Goal: Transaction & Acquisition: Purchase product/service

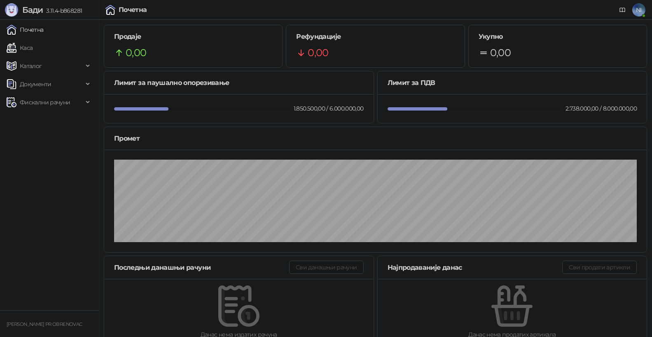
drag, startPoint x: 51, startPoint y: 49, endPoint x: 80, endPoint y: 83, distance: 45.3
click at [33, 49] on link "Каса" at bounding box center [20, 48] width 26 height 16
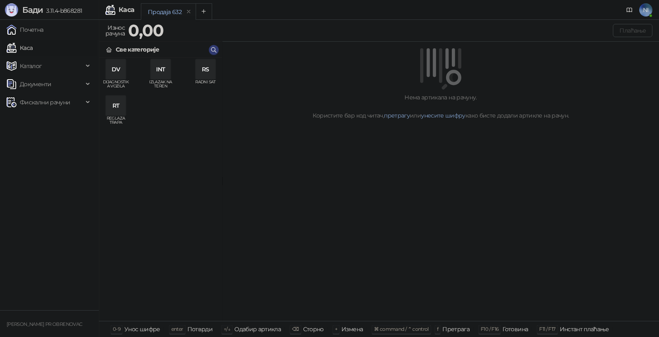
drag, startPoint x: 121, startPoint y: 63, endPoint x: 117, endPoint y: 100, distance: 37.7
click at [121, 63] on div "DV" at bounding box center [116, 69] width 20 height 20
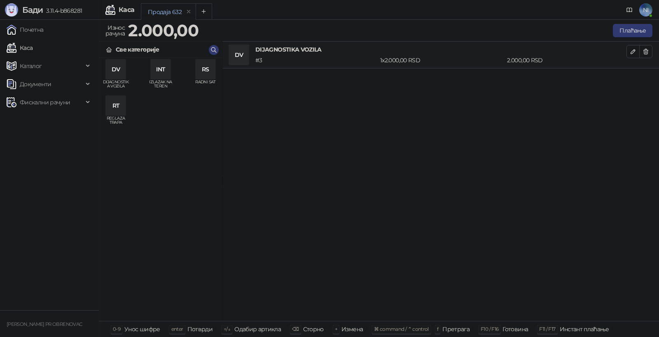
click at [213, 76] on div "RS" at bounding box center [206, 69] width 20 height 20
click at [633, 81] on icon "button" at bounding box center [633, 78] width 7 height 7
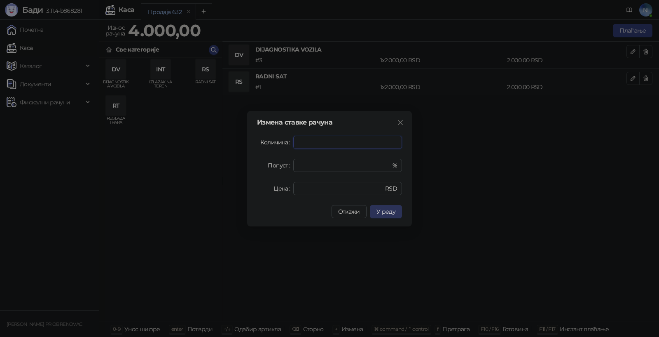
type input "***"
click at [386, 208] on span "У реду" at bounding box center [385, 211] width 19 height 7
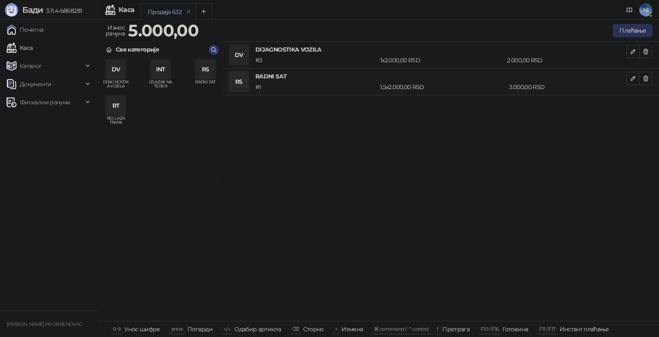
click at [632, 30] on button "Плаћање" at bounding box center [633, 30] width 40 height 13
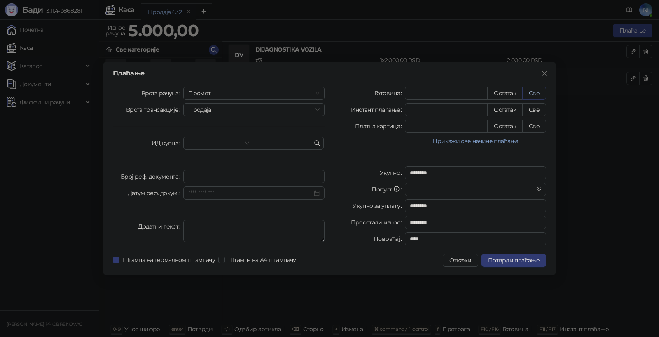
click at [544, 92] on button "Све" at bounding box center [534, 93] width 24 height 13
type input "****"
click at [503, 260] on span "Потврди плаћање" at bounding box center [513, 259] width 51 height 7
